Goal: Transaction & Acquisition: Subscribe to service/newsletter

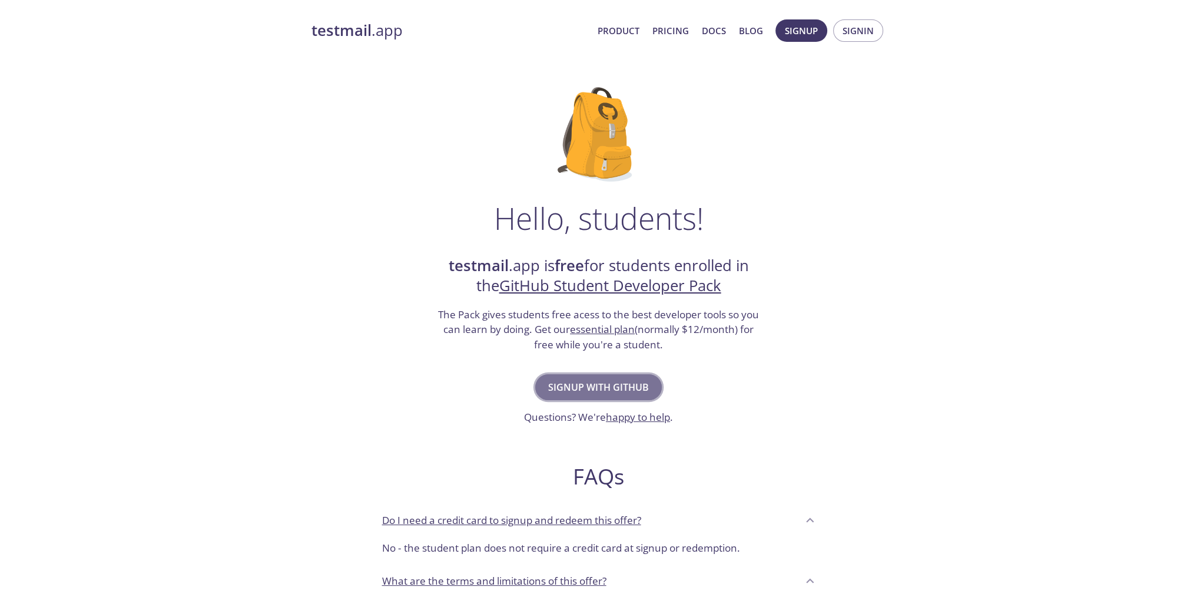
click at [614, 381] on span "Signup with GitHub" at bounding box center [598, 387] width 101 height 16
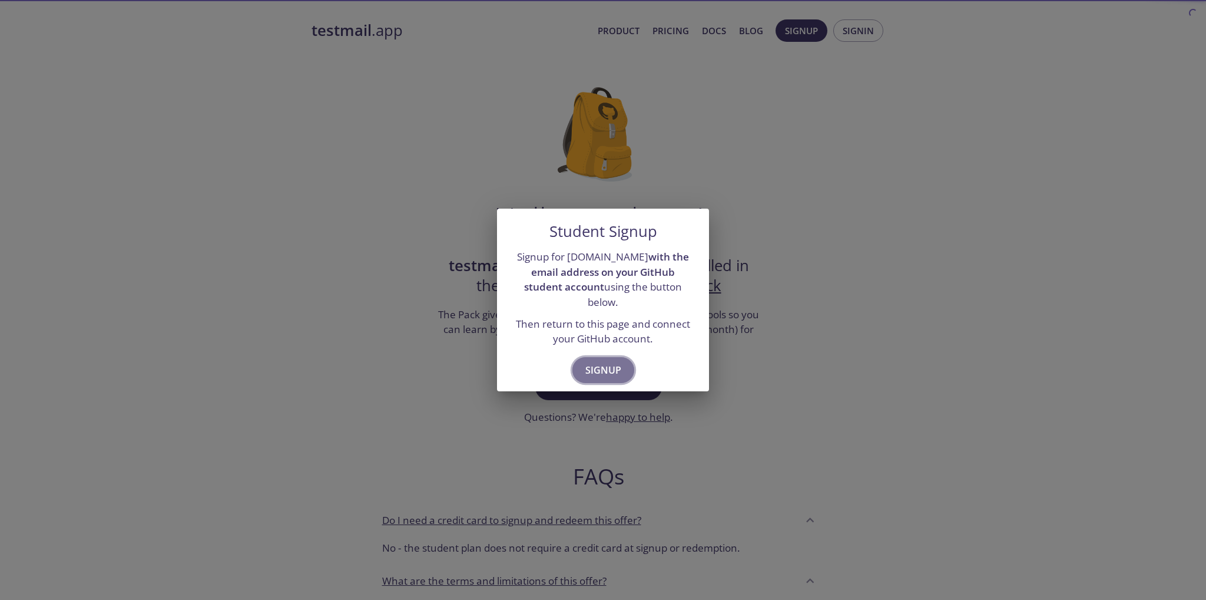
click at [621, 357] on button "Signup" at bounding box center [603, 370] width 62 height 26
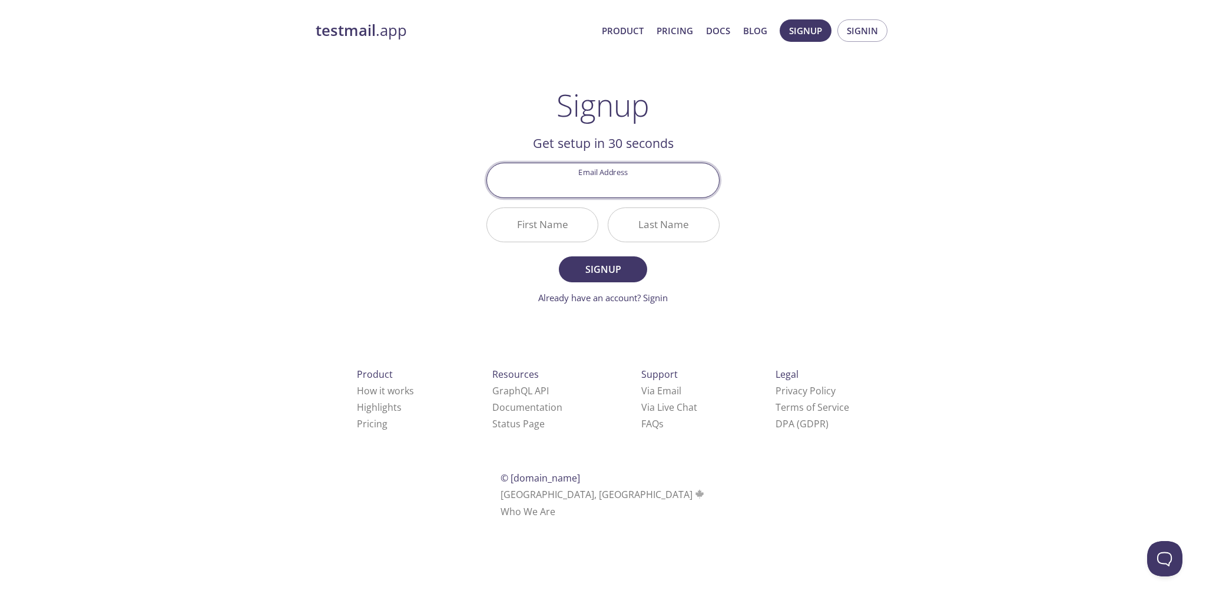
click at [629, 184] on input "Email Address" at bounding box center [603, 180] width 232 height 34
type input "[EMAIL_ADDRESS][DOMAIN_NAME]"
click at [537, 224] on input "First Name" at bounding box center [542, 225] width 111 height 34
type input "Faisal"
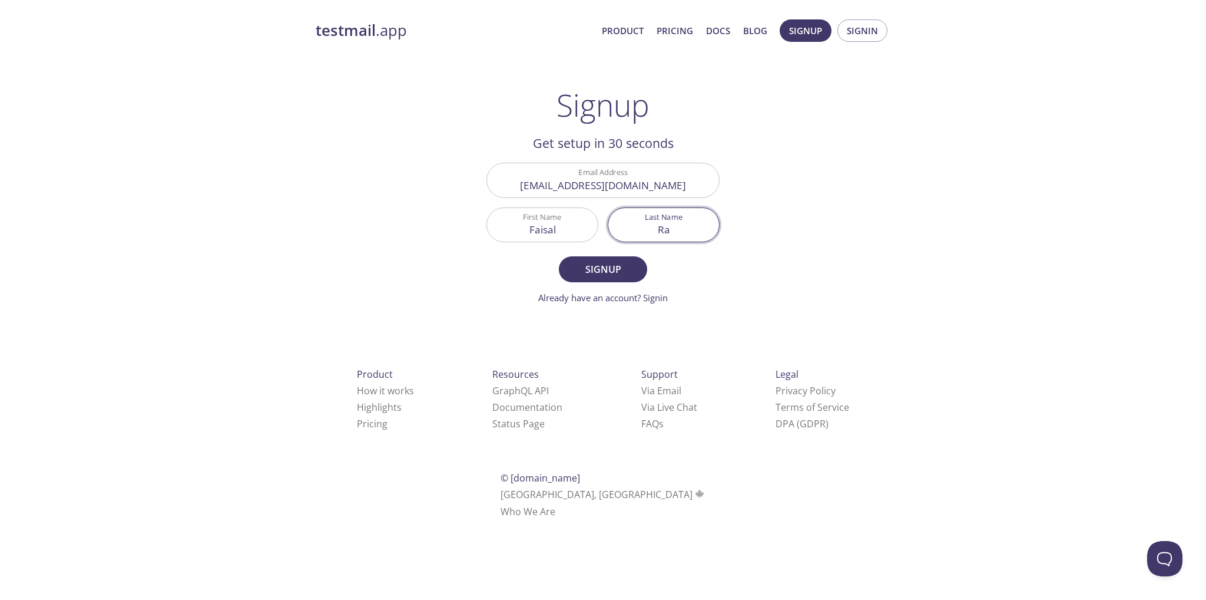
type input "R"
type input "[PERSON_NAME]"
click at [596, 264] on span "Signup" at bounding box center [603, 269] width 62 height 16
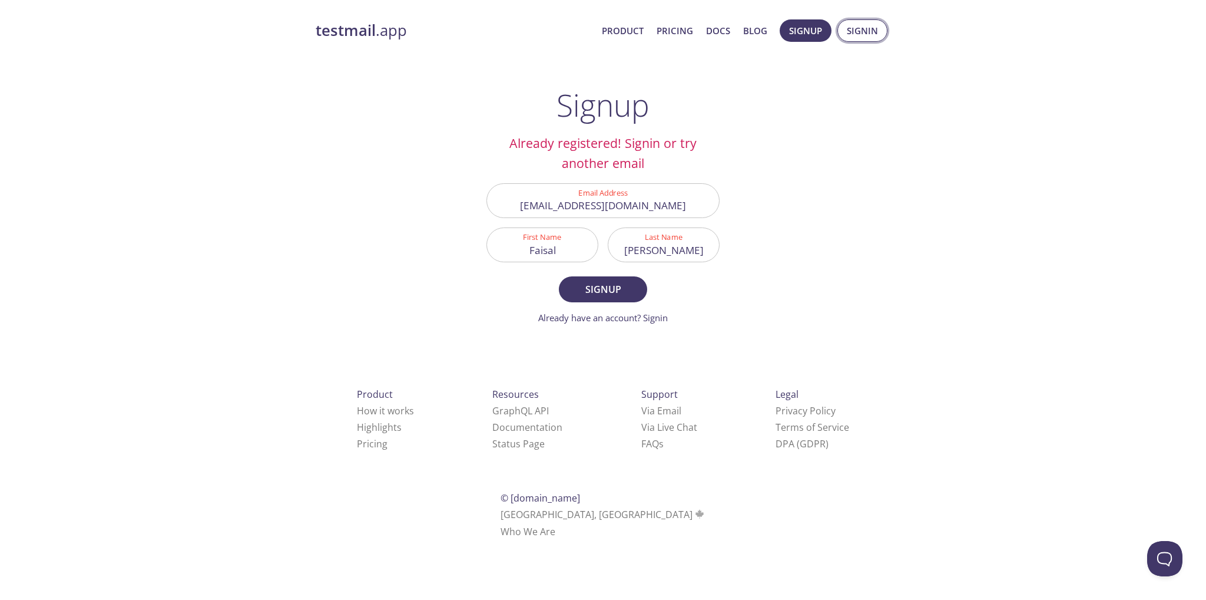
click at [853, 36] on span "Signin" at bounding box center [862, 30] width 31 height 15
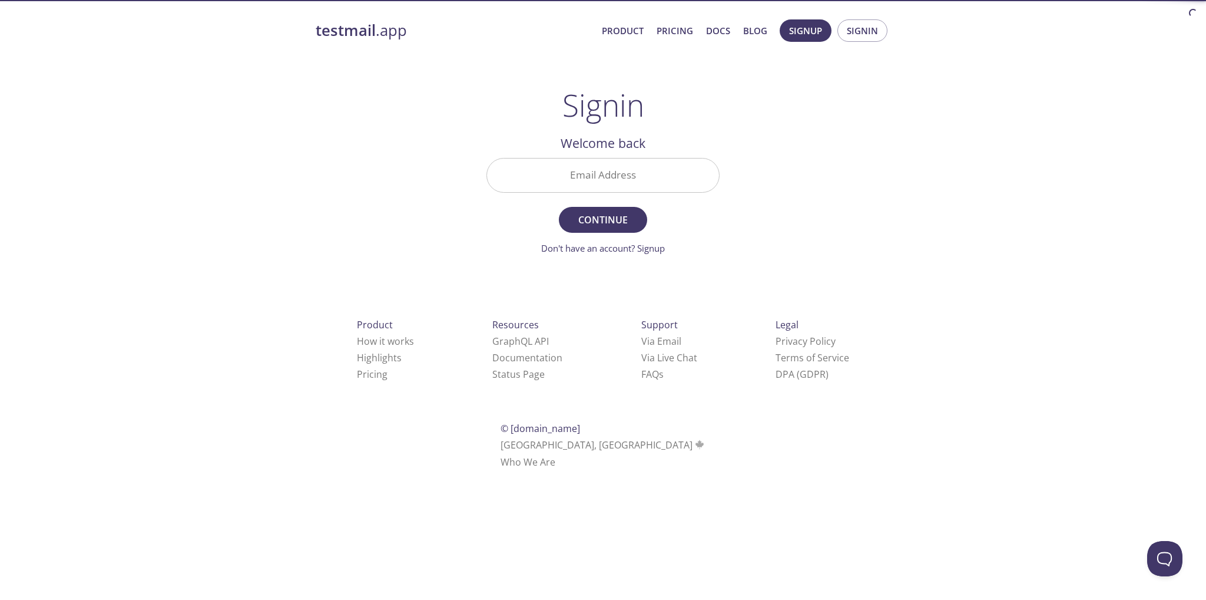
click at [628, 186] on input "Email Address" at bounding box center [603, 175] width 232 height 34
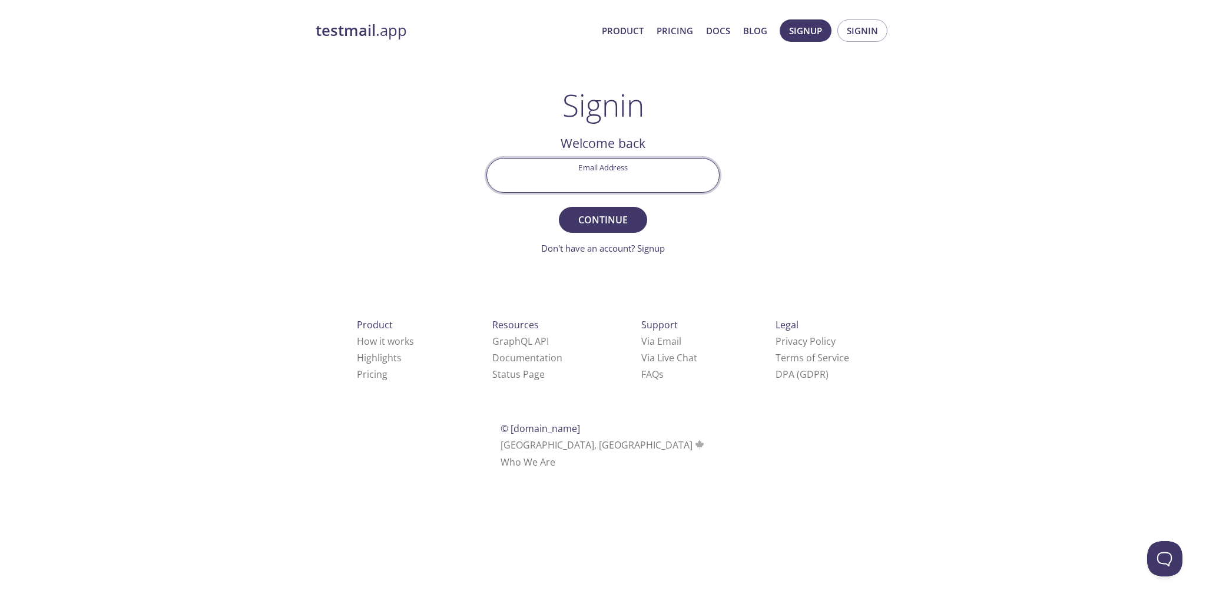
type input "[EMAIL_ADDRESS][DOMAIN_NAME]"
click at [605, 217] on span "Continue" at bounding box center [603, 219] width 62 height 16
click at [614, 180] on input "Signin Security Code" at bounding box center [603, 175] width 232 height 34
paste input "2EJUS5Y"
type input "2EJUS5Y"
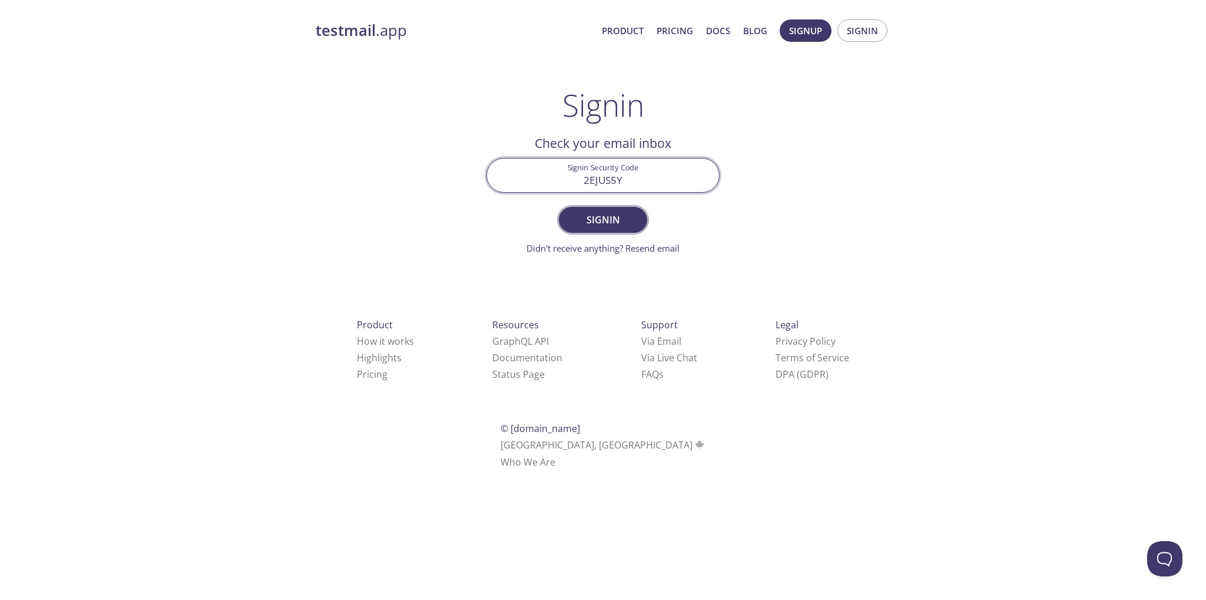
click at [636, 221] on button "Signin" at bounding box center [603, 220] width 88 height 26
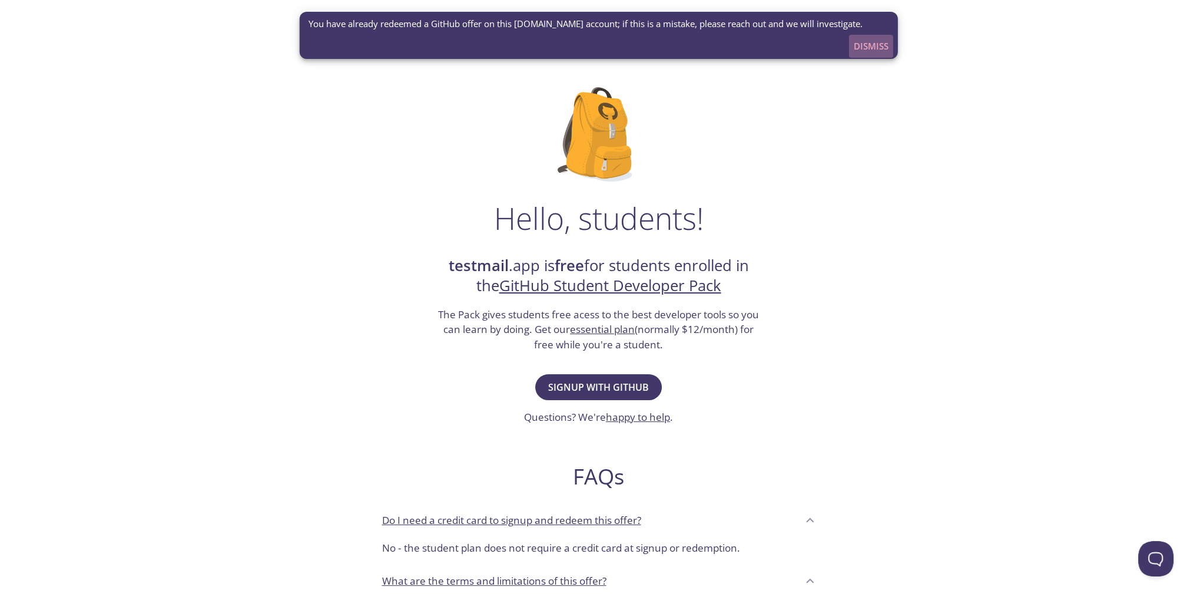
click at [882, 45] on span "Dismiss" at bounding box center [871, 45] width 35 height 15
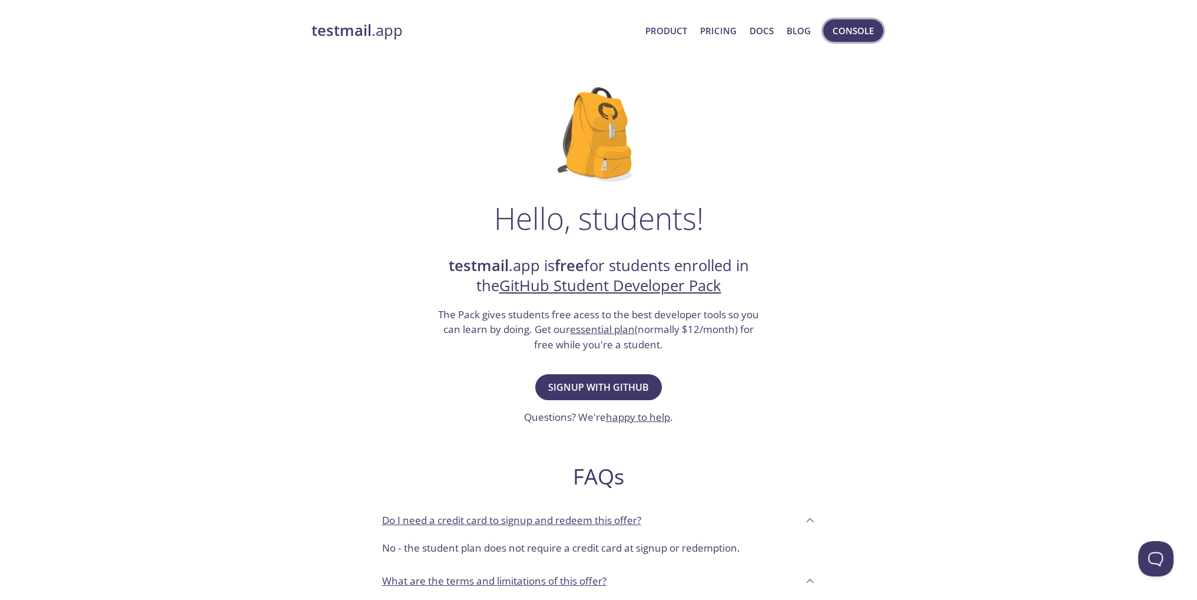
click at [861, 32] on span "Console" at bounding box center [853, 30] width 41 height 15
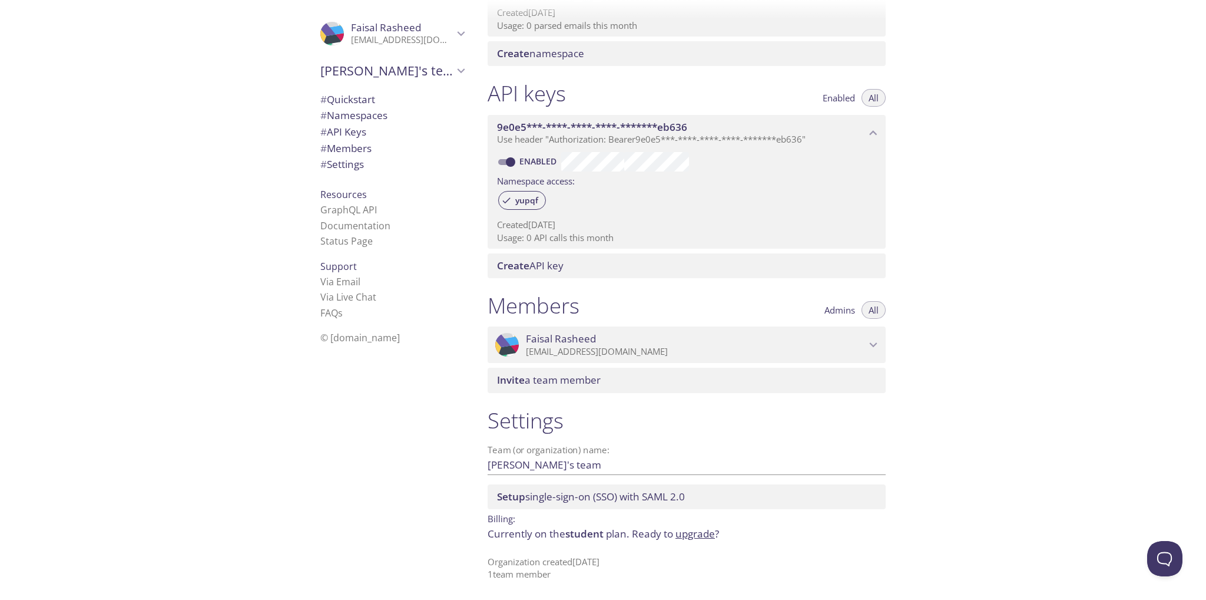
scroll to position [238, 0]
